Goal: Obtain resource: Obtain resource

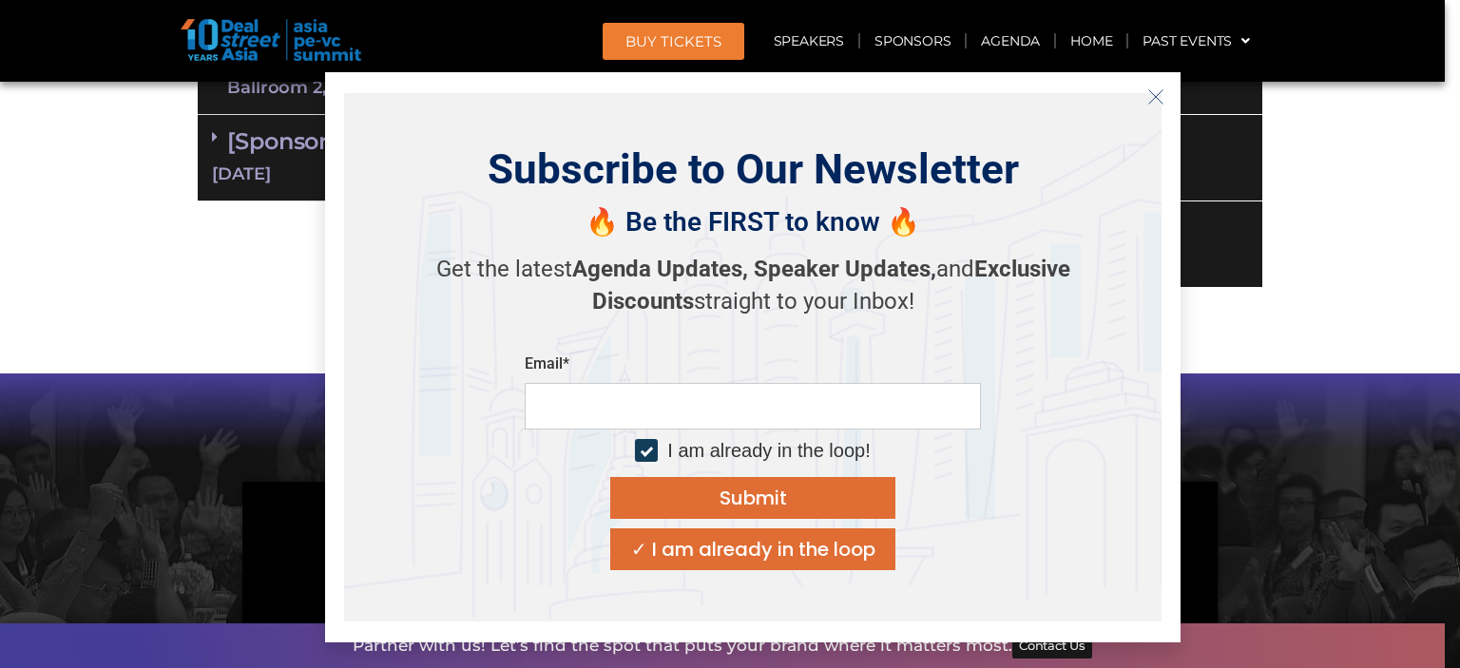
scroll to position [1607, 0]
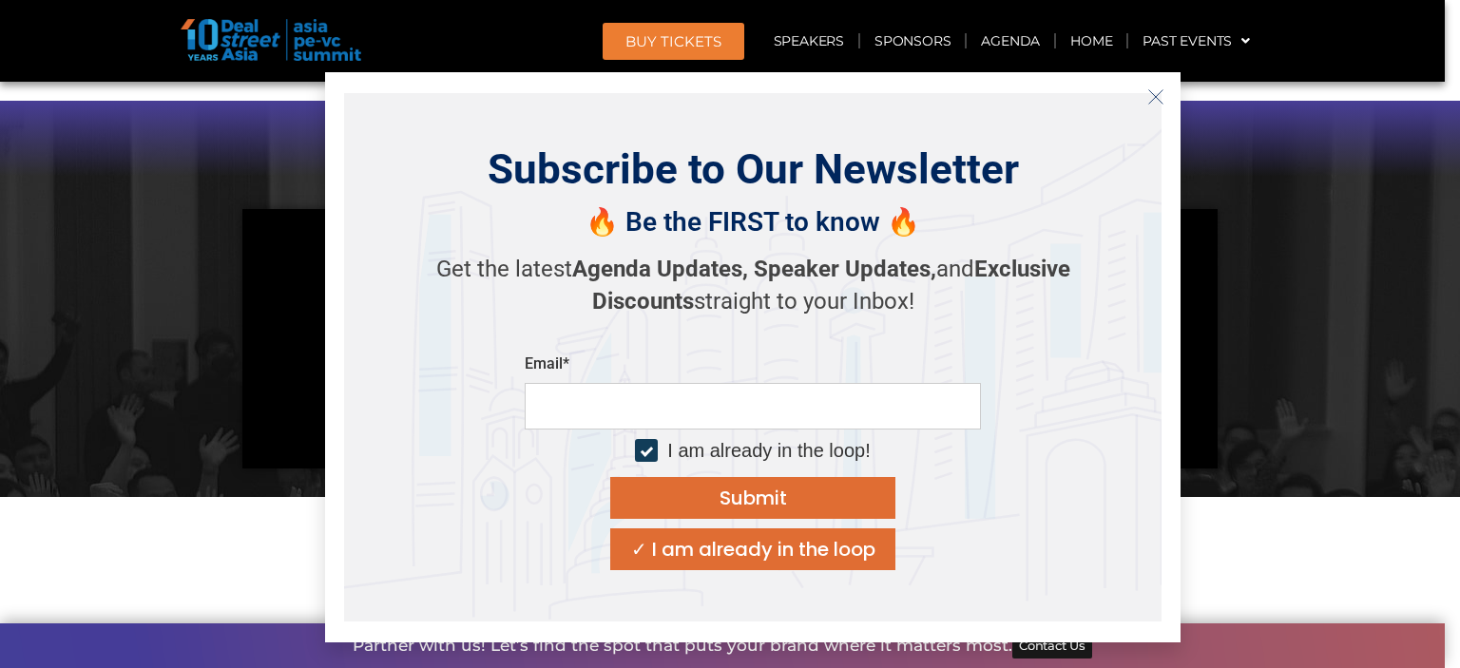
click at [1154, 101] on icon "Close" at bounding box center [1155, 96] width 17 height 17
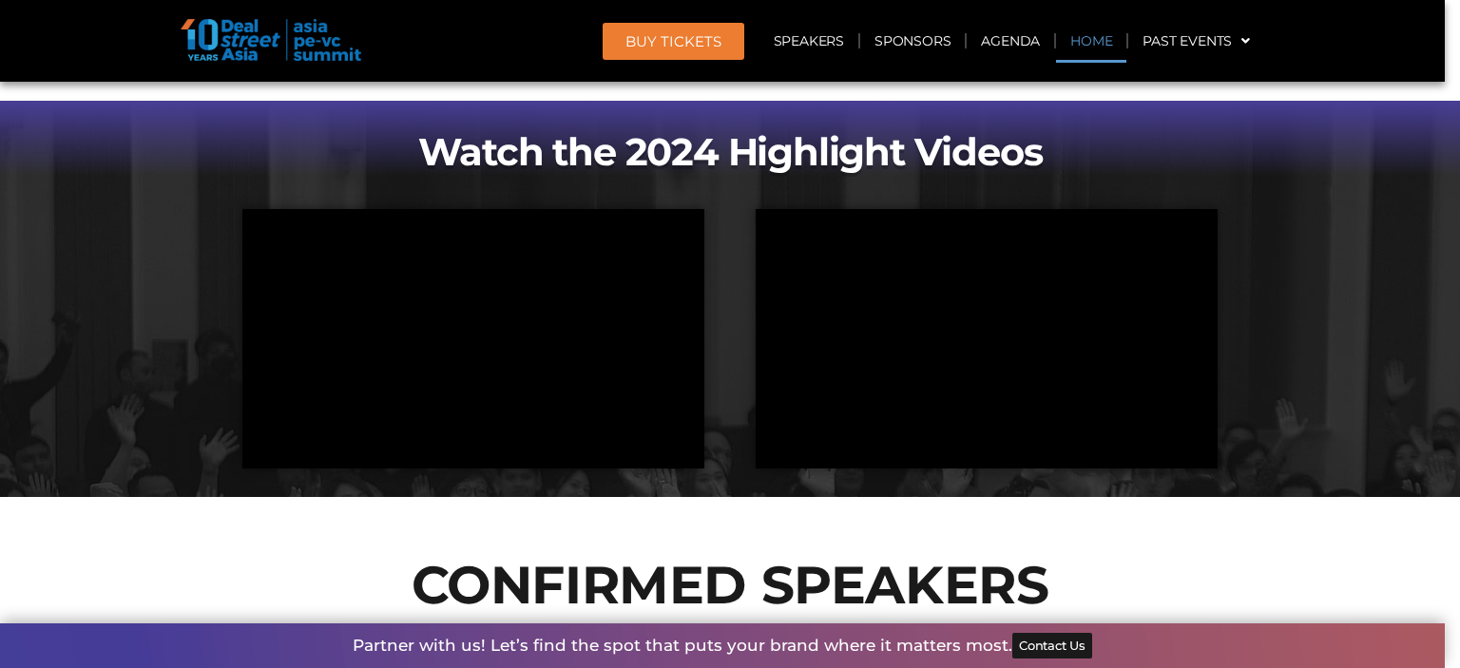
click at [1090, 47] on link "Home" at bounding box center [1091, 41] width 70 height 44
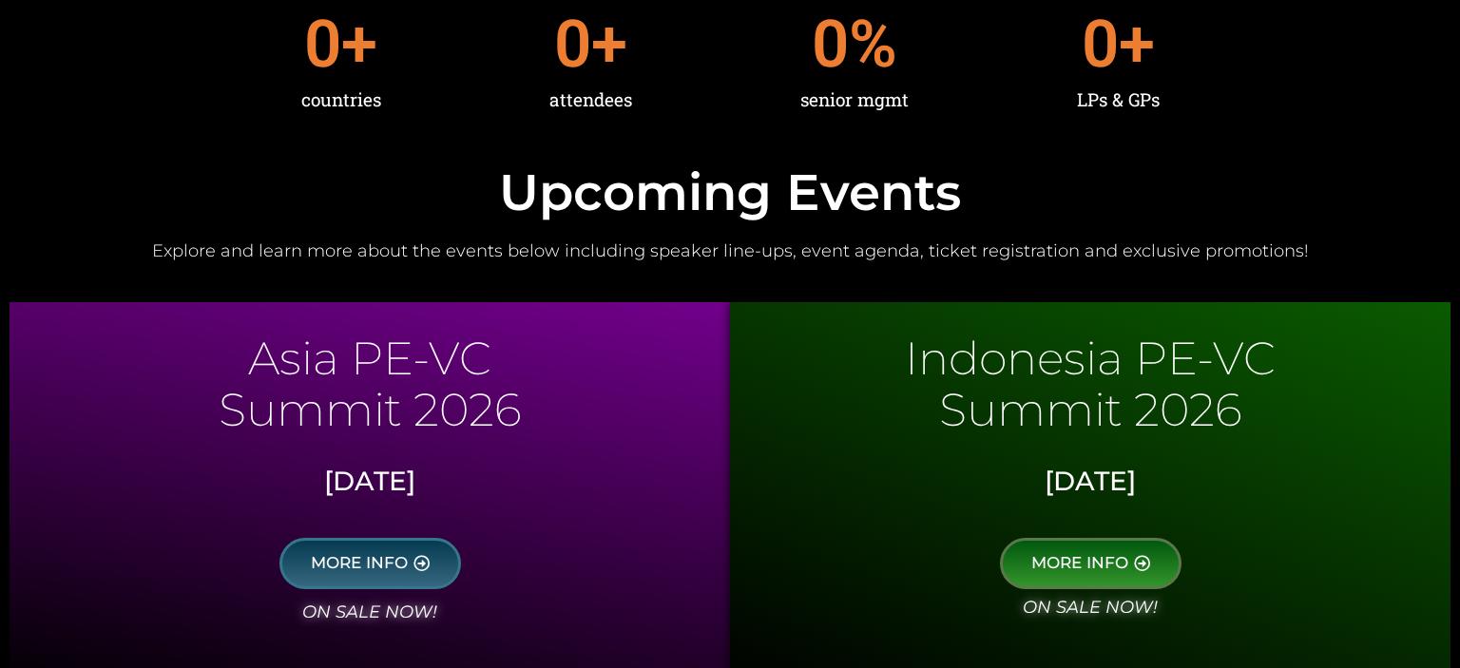
scroll to position [760, 0]
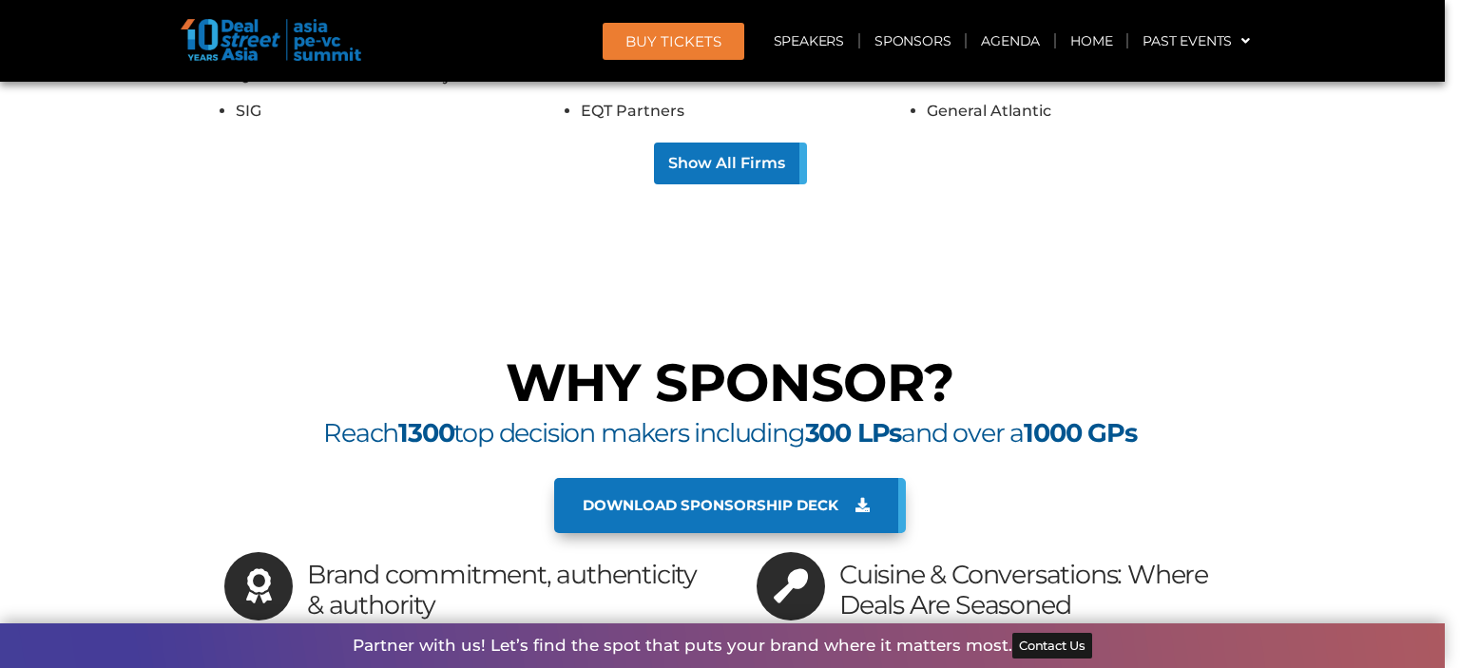
scroll to position [17257, 0]
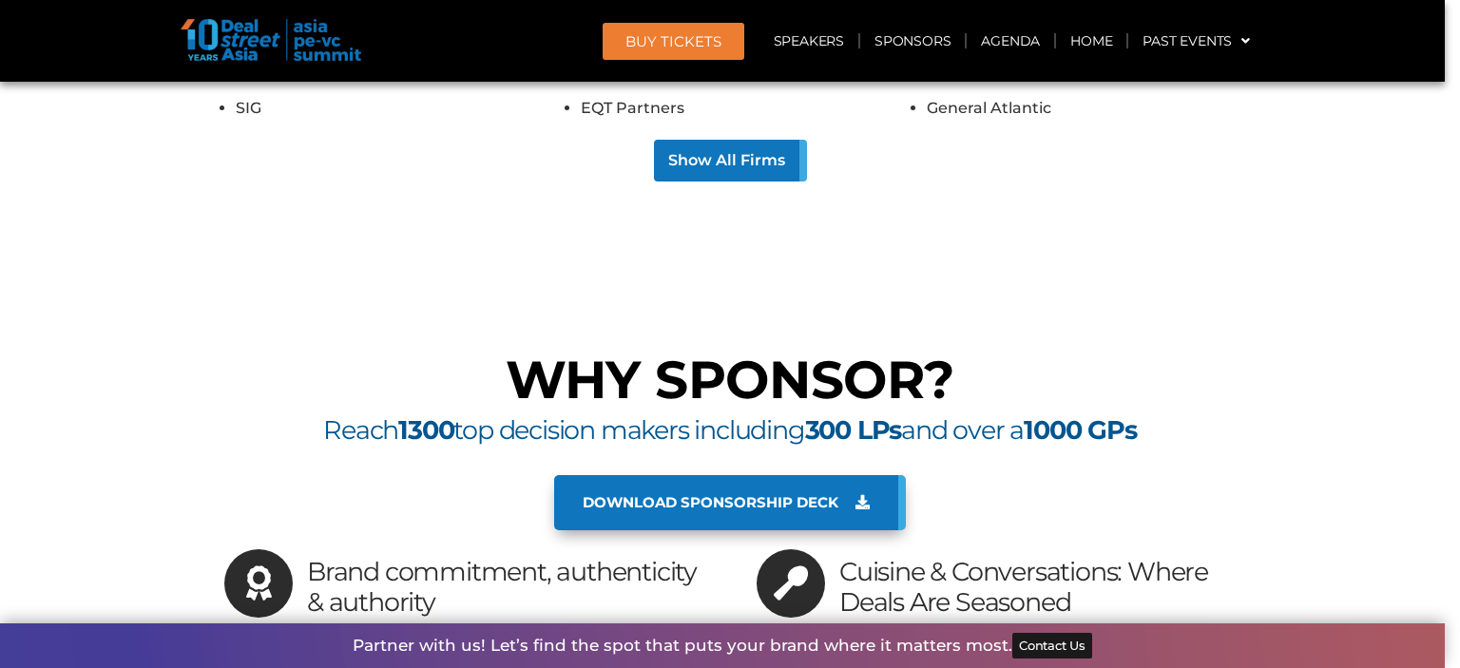
click at [807, 494] on span "Download sponsorship deck" at bounding box center [711, 502] width 256 height 17
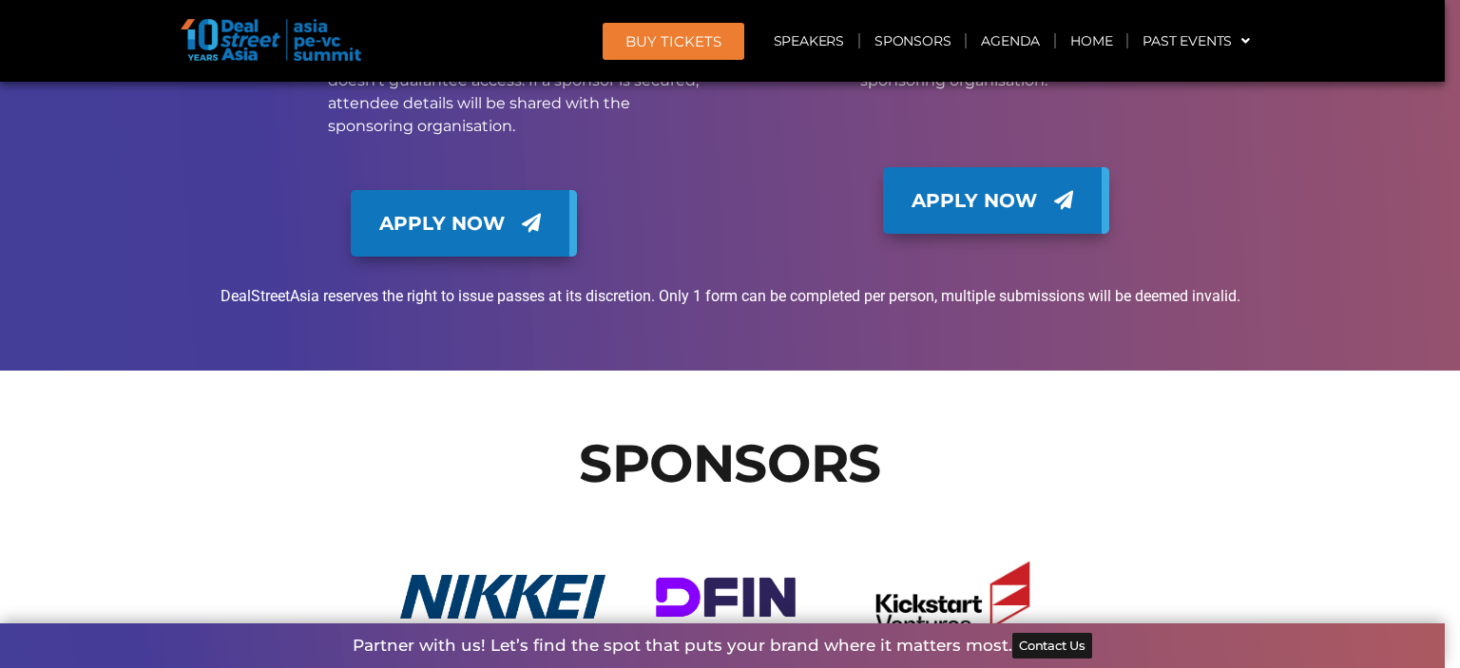
scroll to position [18976, 0]
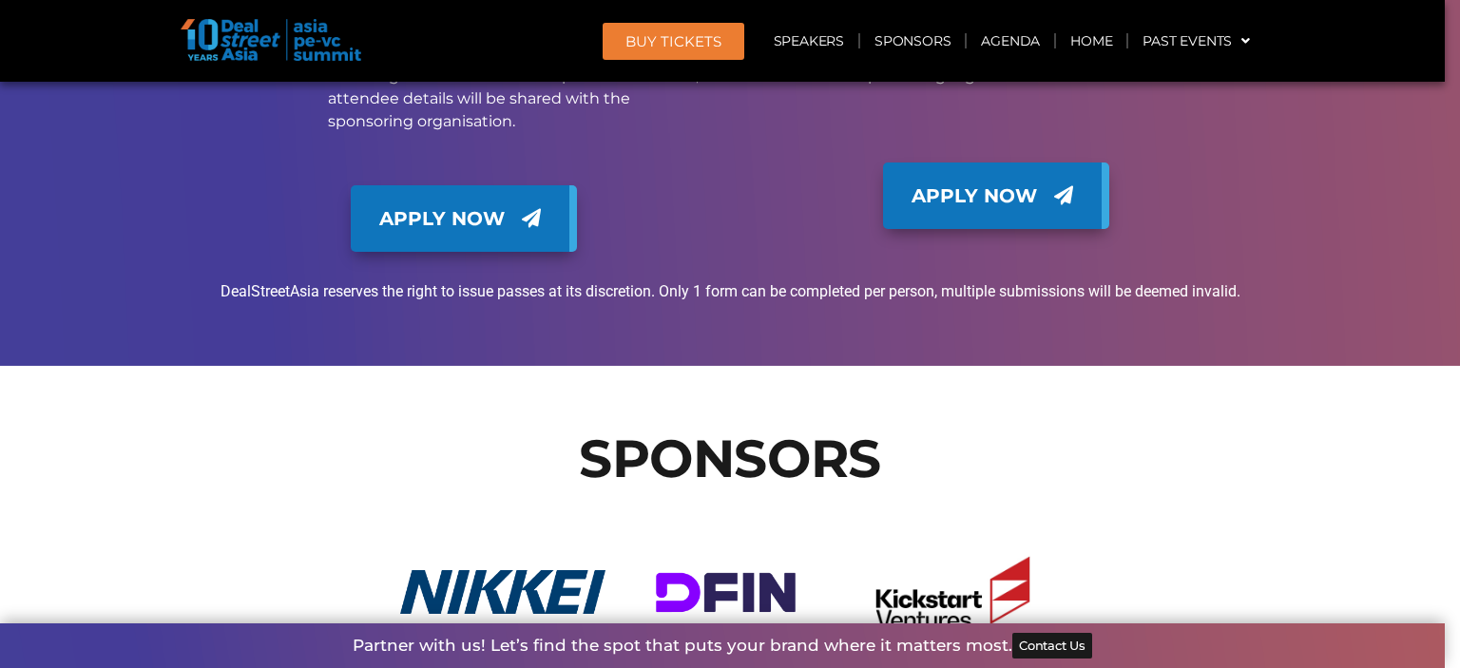
drag, startPoint x: 926, startPoint y: 377, endPoint x: 1029, endPoint y: 372, distance: 103.8
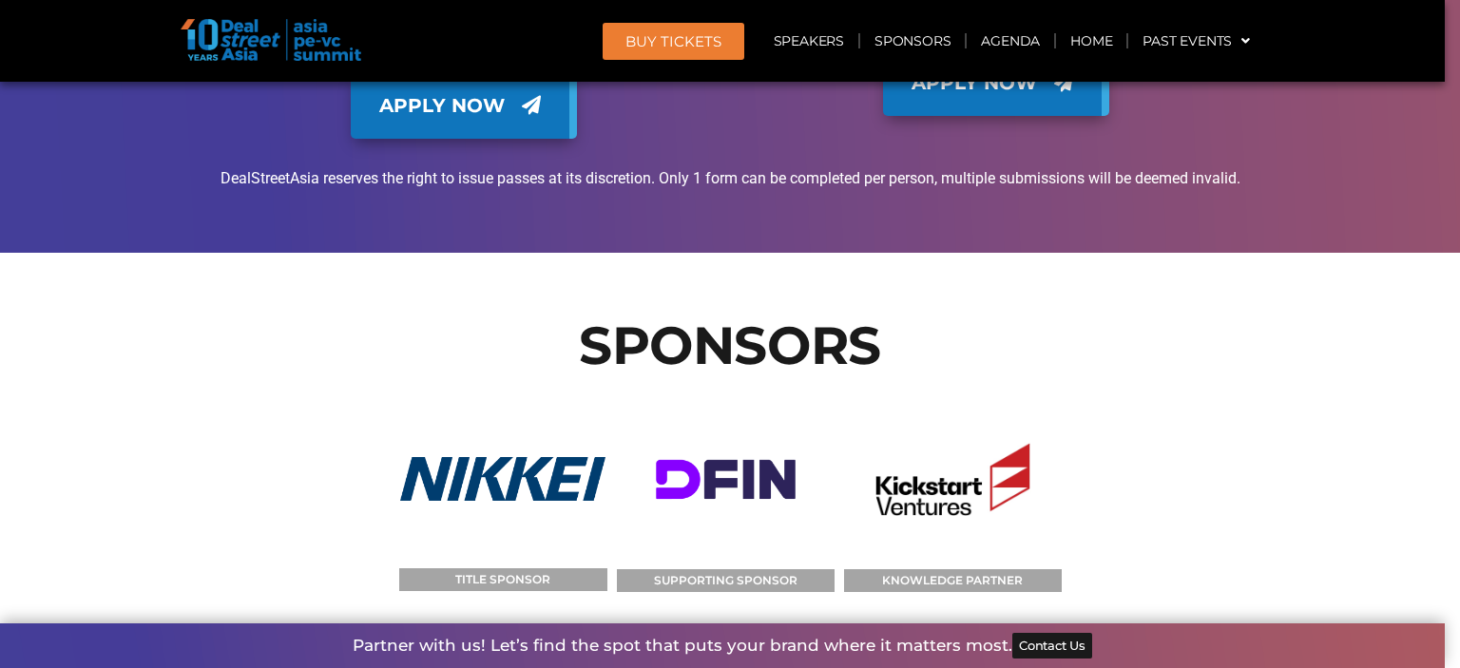
scroll to position [19088, 0]
click at [523, 569] on figcaption "TITLE SPONSOR" at bounding box center [503, 580] width 208 height 23
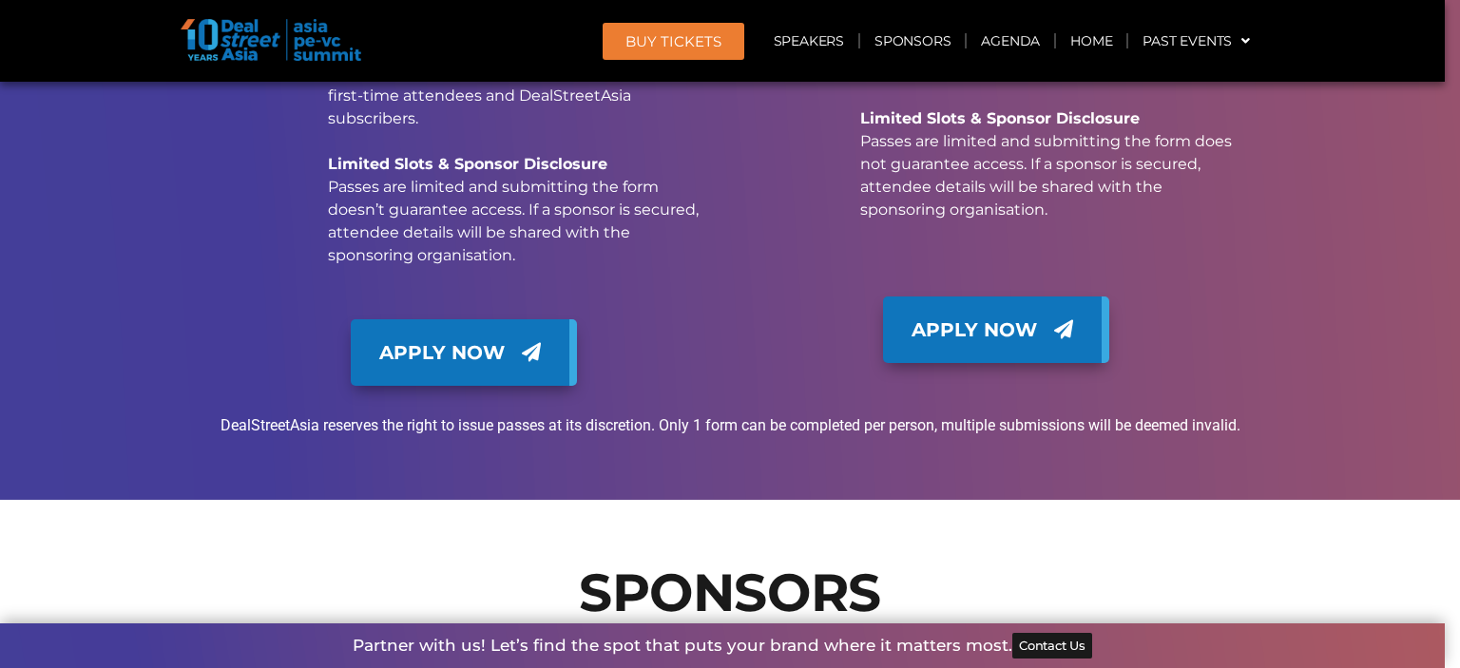
scroll to position [18841, 0]
click at [1019, 44] on link "Agenda" at bounding box center [1010, 41] width 87 height 44
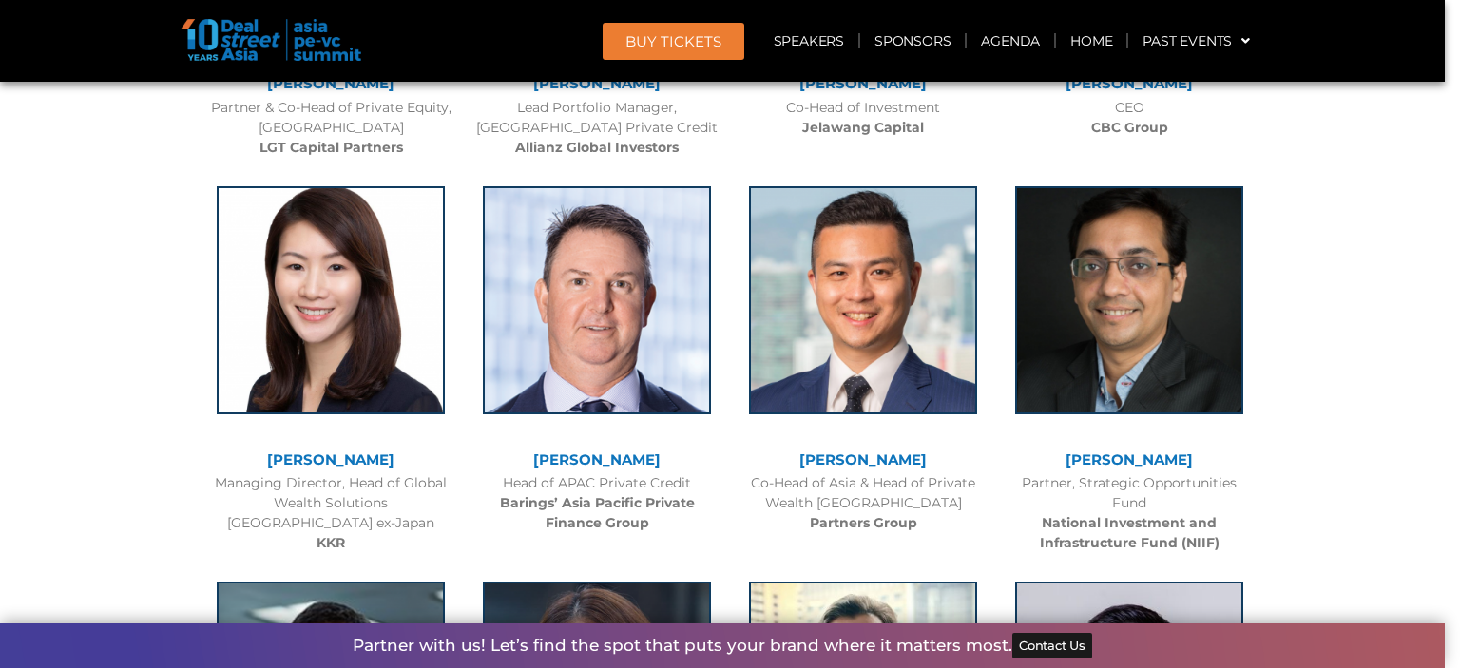
scroll to position [0, 0]
